Goal: Transaction & Acquisition: Purchase product/service

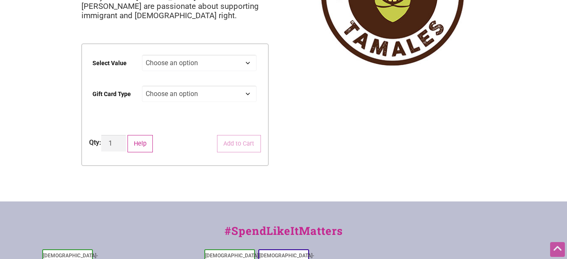
scroll to position [127, 0]
click at [227, 60] on select "Choose an option $25 $50 $100 $200 $500" at bounding box center [199, 62] width 115 height 16
select select "$500"
click at [142, 54] on select "Choose an option $25 $50 $100 $200 $500" at bounding box center [199, 62] width 115 height 16
click at [248, 58] on select "Choose an option $25 $50 $100 $200 $500" at bounding box center [199, 62] width 115 height 16
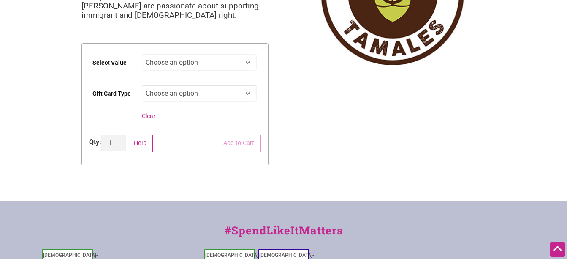
click at [142, 54] on select "Choose an option $25 $50 $100 $200 $500" at bounding box center [199, 62] width 115 height 16
click at [244, 97] on select "Choose an option Physical" at bounding box center [199, 93] width 115 height 16
click at [142, 85] on select "Choose an option Physical" at bounding box center [199, 93] width 115 height 16
click at [226, 93] on select "Choose an option Physical" at bounding box center [199, 93] width 115 height 16
select select "Physical"
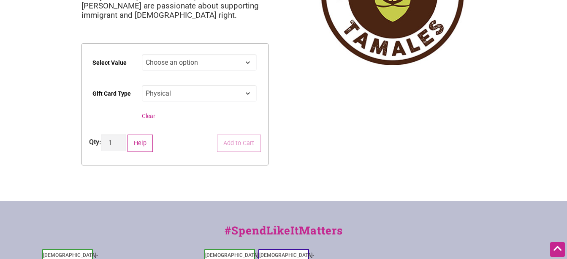
click at [142, 85] on select "Choose an option Physical" at bounding box center [199, 93] width 115 height 16
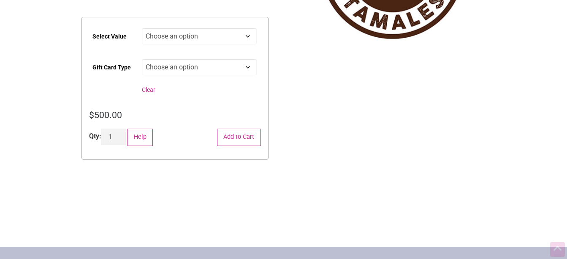
scroll to position [169, 0]
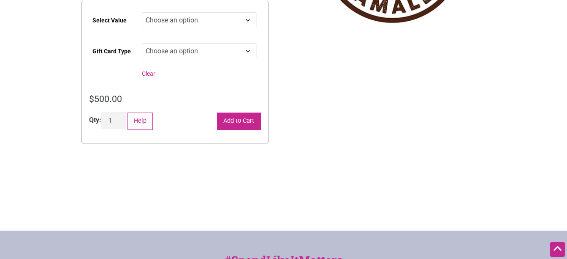
click at [243, 121] on button "Add to Cart" at bounding box center [239, 120] width 44 height 17
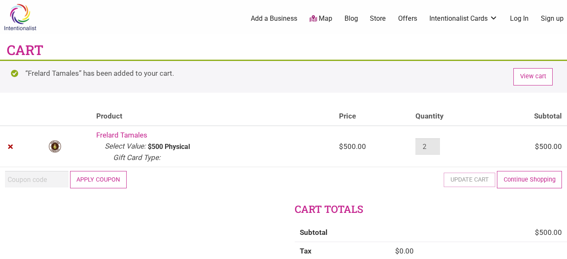
click at [438, 145] on input "2" at bounding box center [428, 146] width 25 height 16
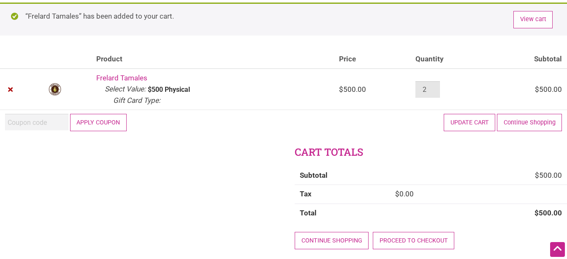
scroll to position [42, 0]
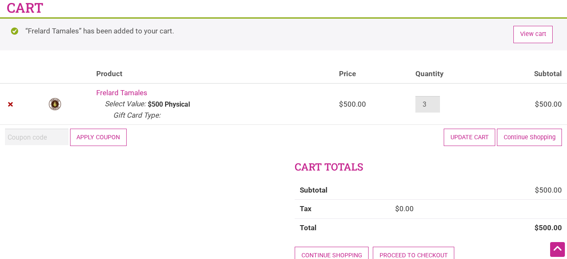
click at [436, 103] on input "3" at bounding box center [428, 104] width 25 height 16
click at [436, 103] on input "4" at bounding box center [428, 104] width 25 height 16
click at [436, 103] on input "5" at bounding box center [428, 104] width 25 height 16
click at [436, 103] on input "6" at bounding box center [428, 104] width 25 height 16
type input "7"
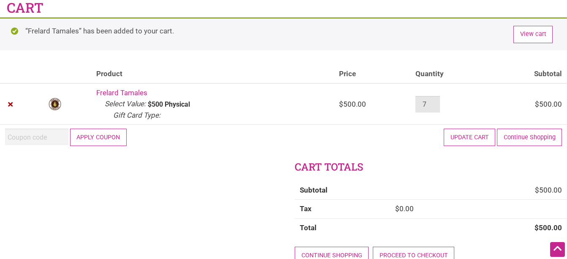
click at [436, 103] on input "7" at bounding box center [428, 104] width 25 height 16
click at [424, 154] on div "“Frelard Tamales” has been added to your cart. View cart Remove item Thumbnail …" at bounding box center [283, 147] width 567 height 260
click at [452, 135] on button "Update cart" at bounding box center [470, 136] width 52 height 17
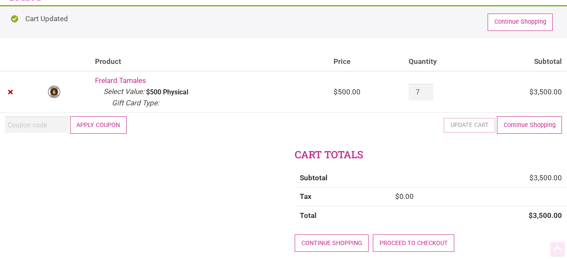
scroll to position [102, 0]
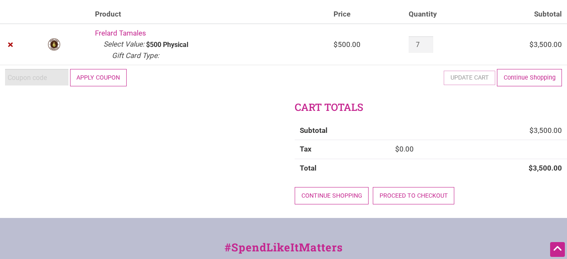
click at [44, 82] on input "Coupon:" at bounding box center [36, 77] width 63 height 16
type input "Junto2025"
click at [104, 79] on button "Apply coupon" at bounding box center [98, 77] width 57 height 17
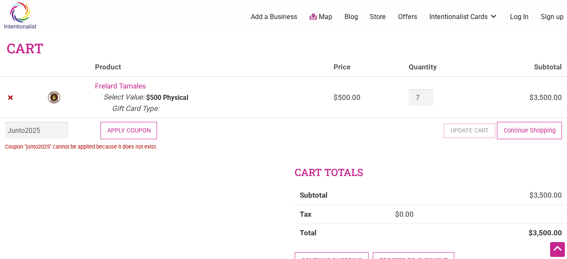
scroll to position [0, 0]
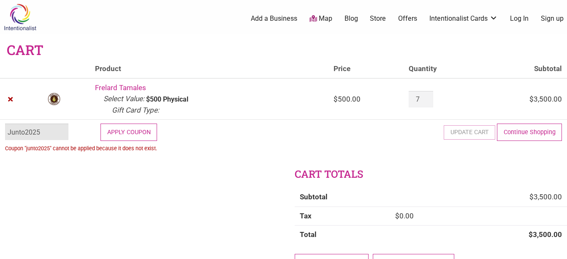
click at [46, 131] on input "Junto2025" at bounding box center [36, 131] width 63 height 16
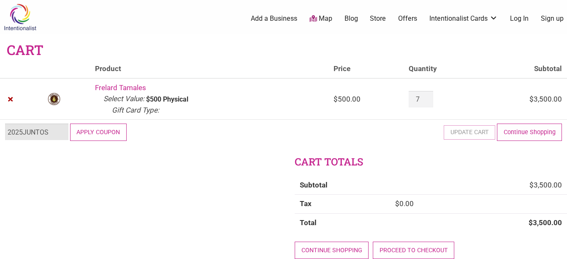
type input "2025JUNTOS"
click at [121, 131] on button "Apply coupon" at bounding box center [98, 131] width 57 height 17
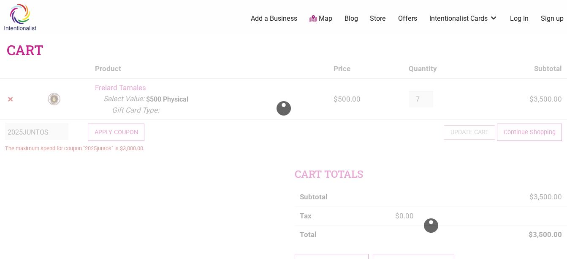
type button "Apply coupon"
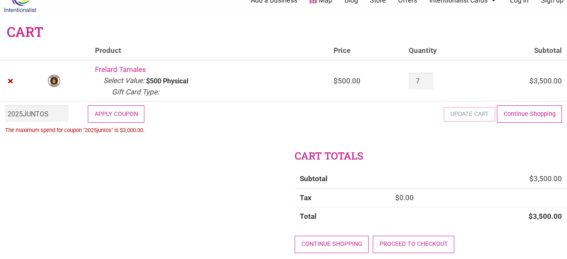
scroll to position [17, 0]
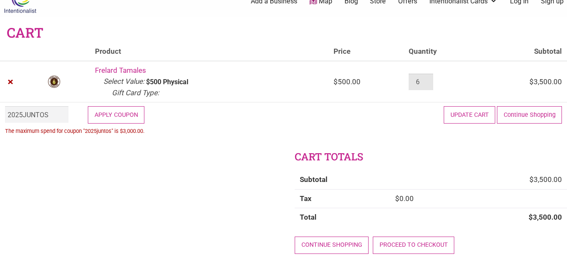
type input "6"
click at [430, 85] on input "6" at bounding box center [421, 82] width 25 height 16
click at [120, 113] on button "Apply coupon" at bounding box center [116, 114] width 57 height 17
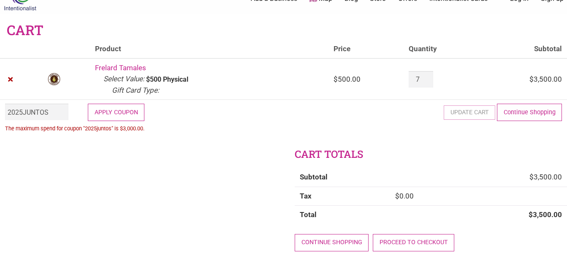
scroll to position [0, 0]
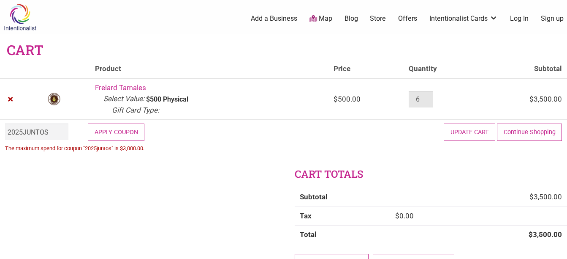
type input "6"
click at [428, 99] on input "6" at bounding box center [421, 99] width 25 height 16
click at [470, 133] on button "Update cart" at bounding box center [470, 131] width 52 height 17
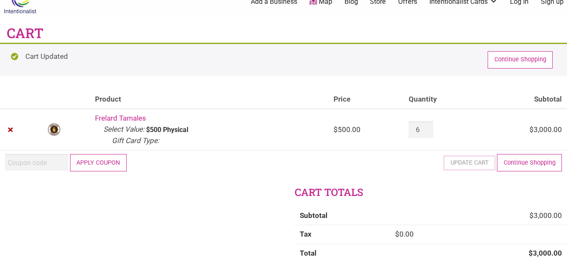
scroll to position [17, 0]
click at [21, 169] on input "Coupon:" at bounding box center [36, 161] width 63 height 16
type input "2025JUNTOS"
click at [118, 162] on button "Apply coupon" at bounding box center [98, 161] width 57 height 17
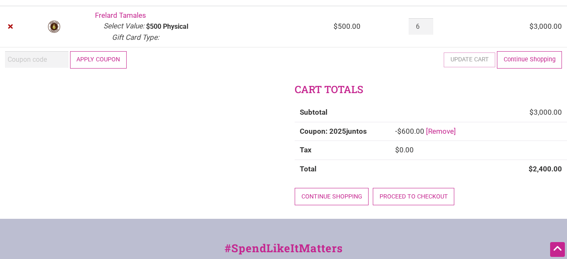
scroll to position [127, 0]
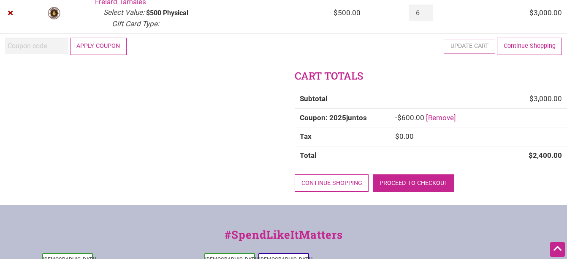
click at [428, 181] on link "Proceed to checkout" at bounding box center [414, 182] width 82 height 17
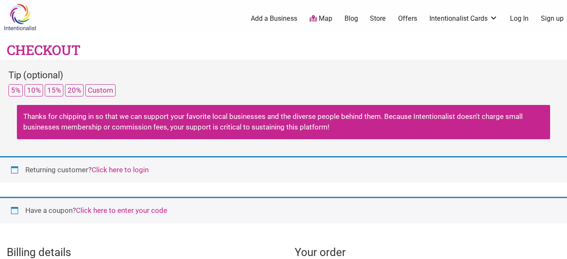
select select "WA"
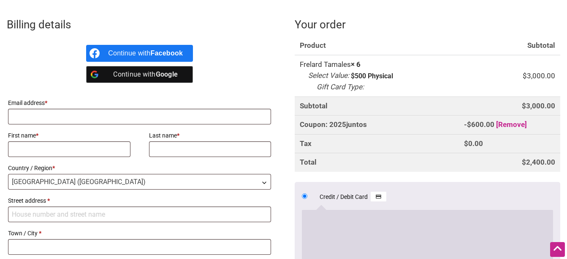
scroll to position [211, 0]
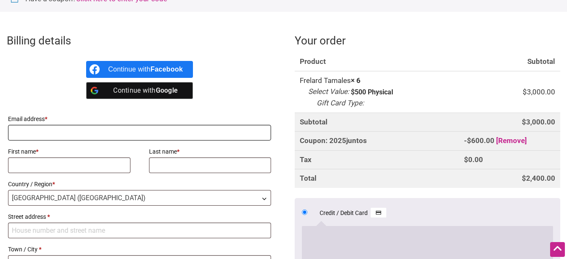
click at [38, 130] on input "Email address *" at bounding box center [139, 133] width 263 height 16
click at [142, 134] on input "Email address *" at bounding box center [139, 133] width 263 height 16
click at [128, 134] on input "Email address *" at bounding box center [139, 133] width 263 height 16
type input "1peter4v8@gmail.com"
click at [94, 164] on input "First name *" at bounding box center [69, 165] width 123 height 16
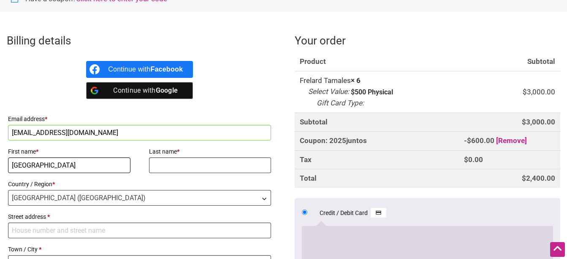
type input "Vienna"
click at [189, 166] on input "Last name *" at bounding box center [210, 165] width 123 height 16
type input "Christensen"
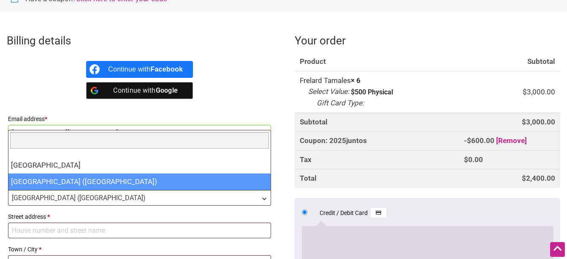
click at [60, 198] on span "United States (US)" at bounding box center [139, 197] width 262 height 15
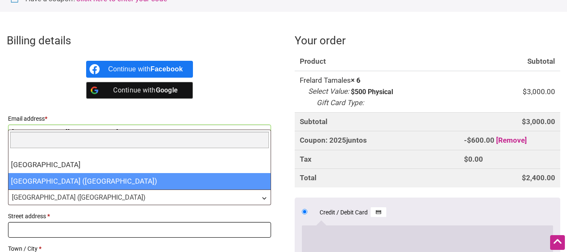
click at [85, 225] on input "Street address *" at bounding box center [139, 230] width 263 height 16
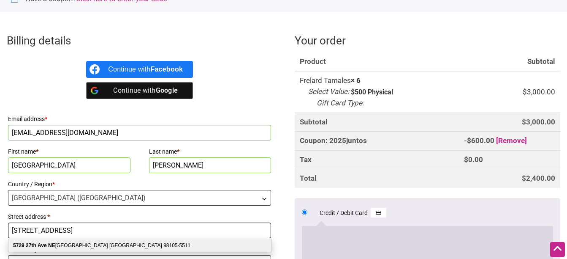
type input "5729 27th AVE NE"
click at [92, 251] on div "5729 27th Ave NE Seattle WA 98105-5511" at bounding box center [139, 245] width 263 height 13
select select "US"
type input "5729 27th Ave NE"
type input "Seattle"
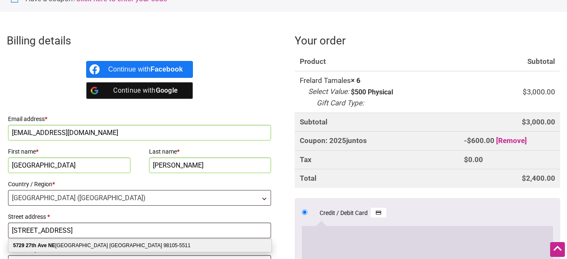
type input "98105-5511"
select select "WA"
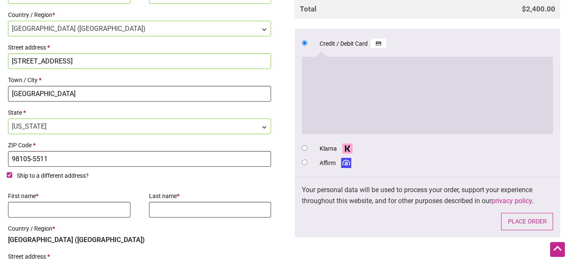
scroll to position [465, 0]
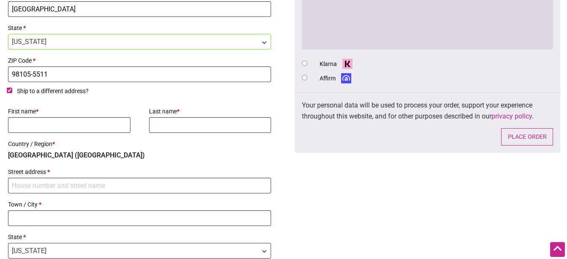
click at [11, 90] on input "Ship to a different address?" at bounding box center [9, 89] width 5 height 5
checkbox input "false"
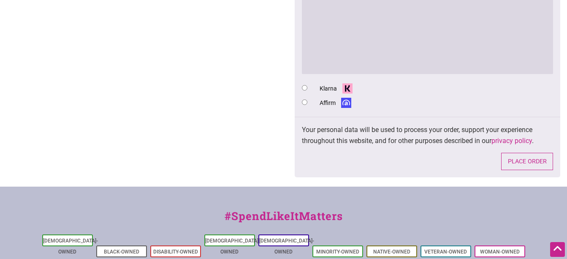
scroll to position [614, 0]
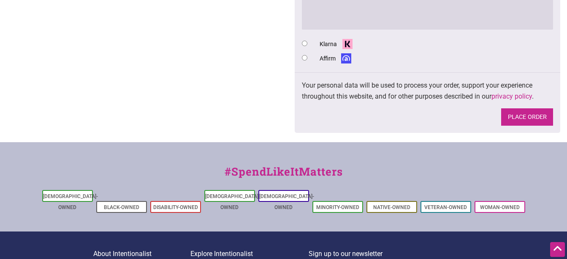
click at [526, 118] on button "Place order" at bounding box center [528, 116] width 52 height 17
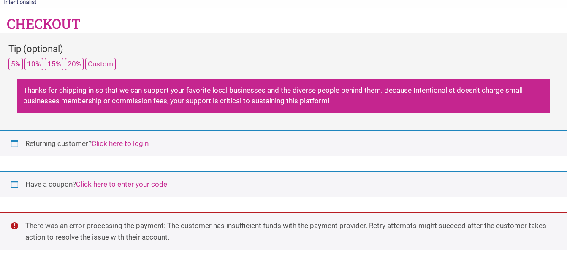
scroll to position [0, 0]
